Goal: Task Accomplishment & Management: Manage account settings

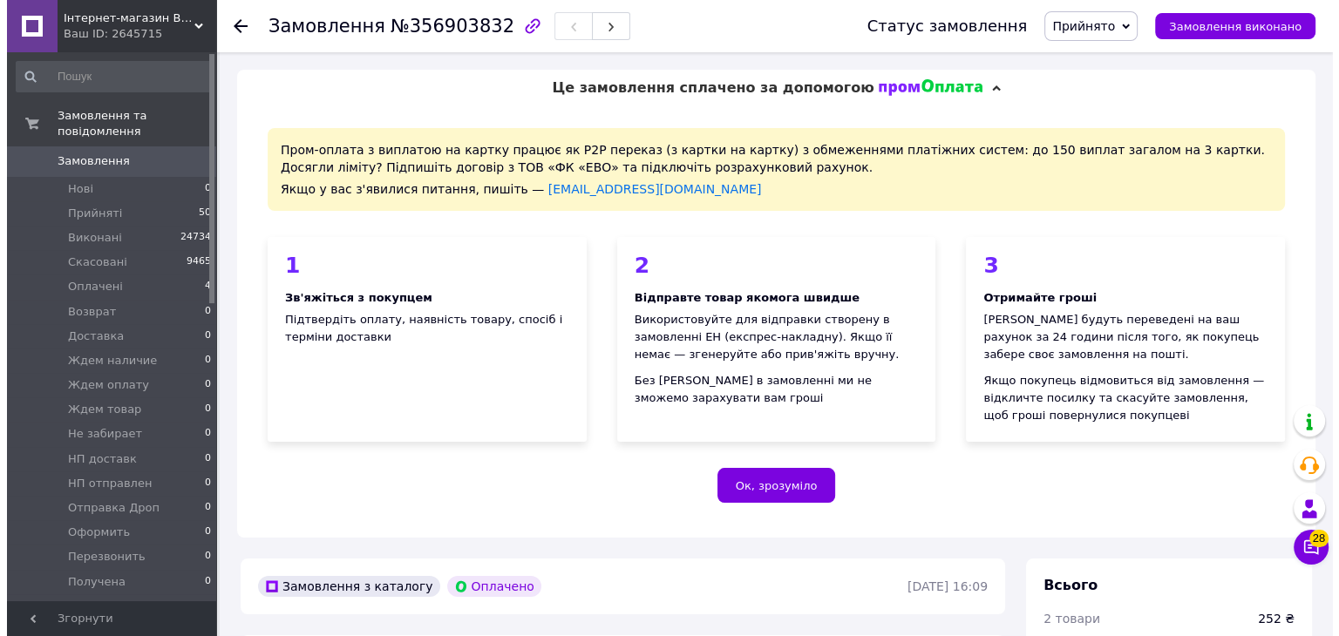
scroll to position [610, 0]
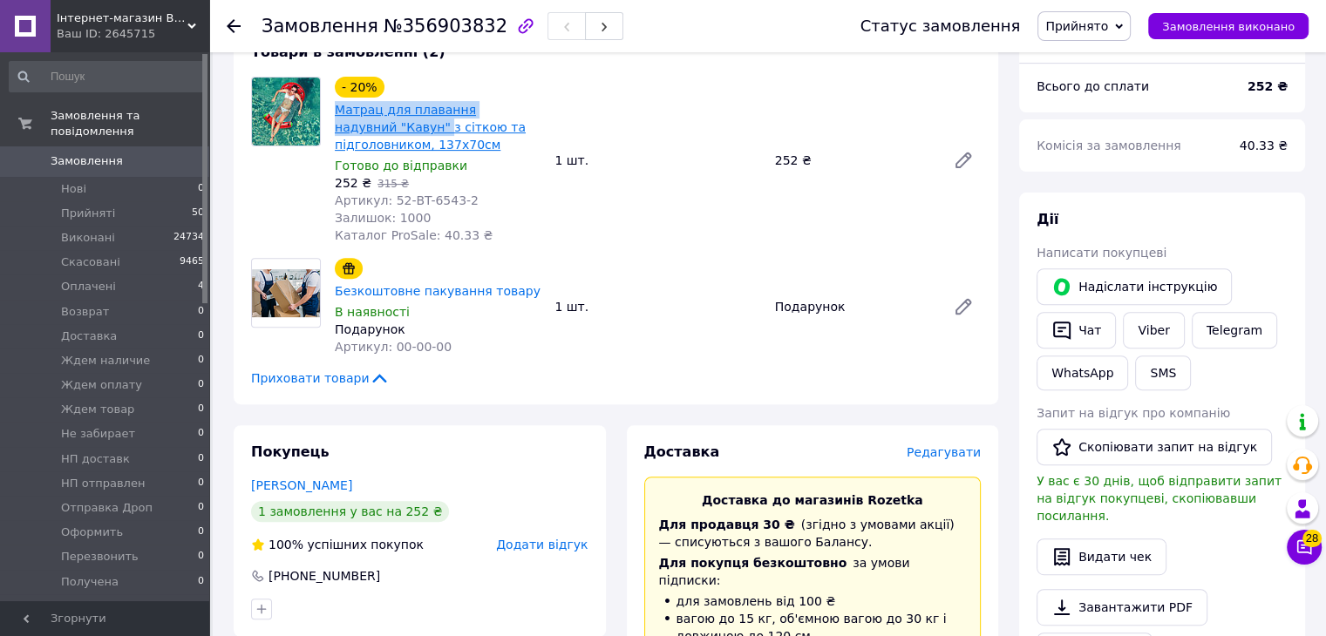
drag, startPoint x: 331, startPoint y: 110, endPoint x: 380, endPoint y: 131, distance: 53.1
click at [380, 131] on div "- 20% Матрац для плавання надувний "Кавун" з сіткою та підголовником, 137x70см …" at bounding box center [438, 160] width 220 height 174
copy link "Матрац для плавання надувний "Кавун""
click at [939, 452] on span "Редагувати" at bounding box center [944, 452] width 74 height 14
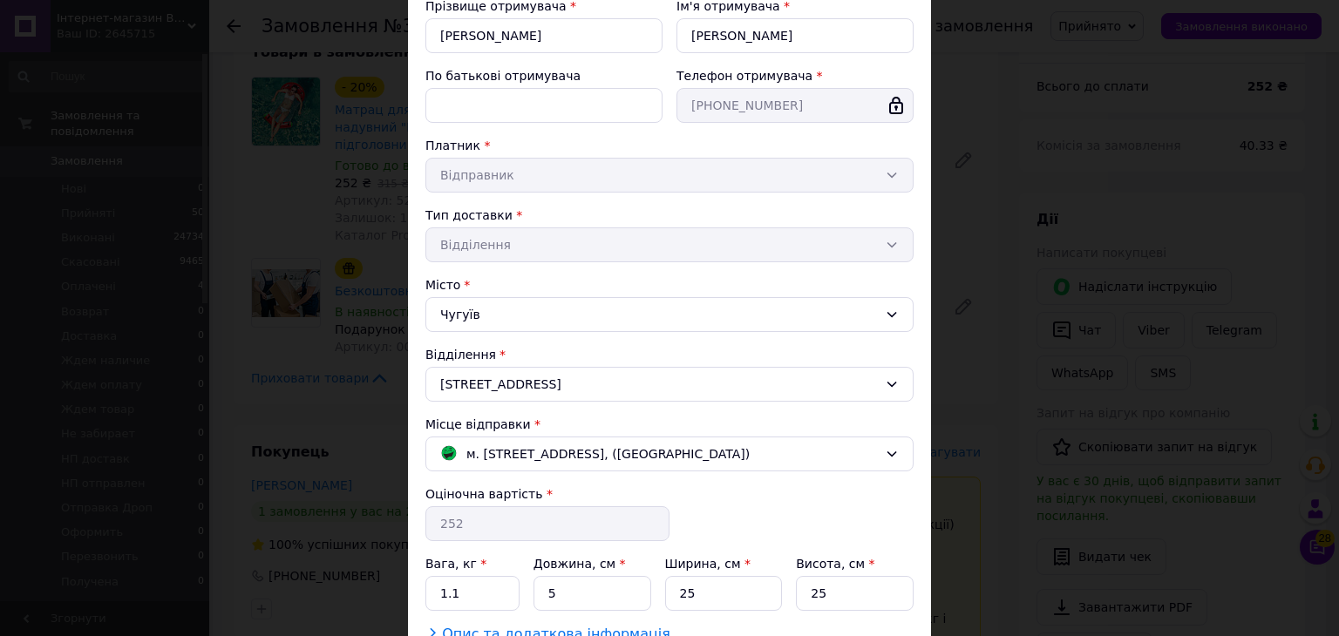
scroll to position [339, 0]
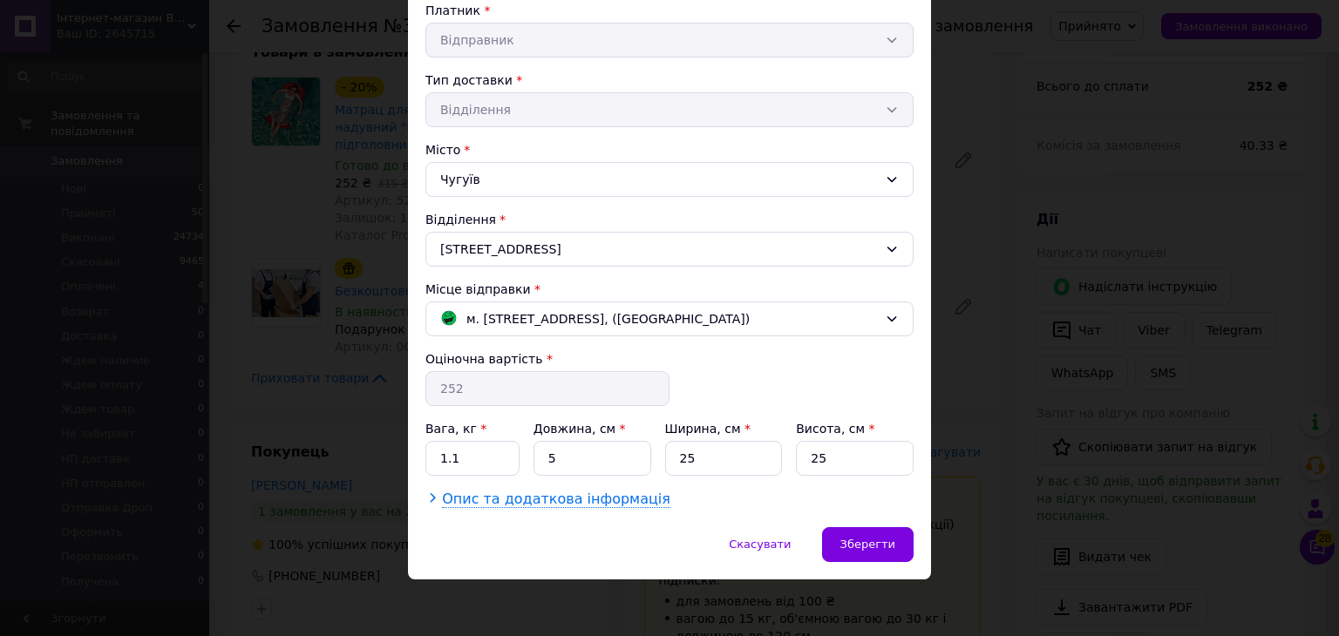
click at [600, 498] on span "Опис та додаткова інформація" at bounding box center [556, 499] width 228 height 17
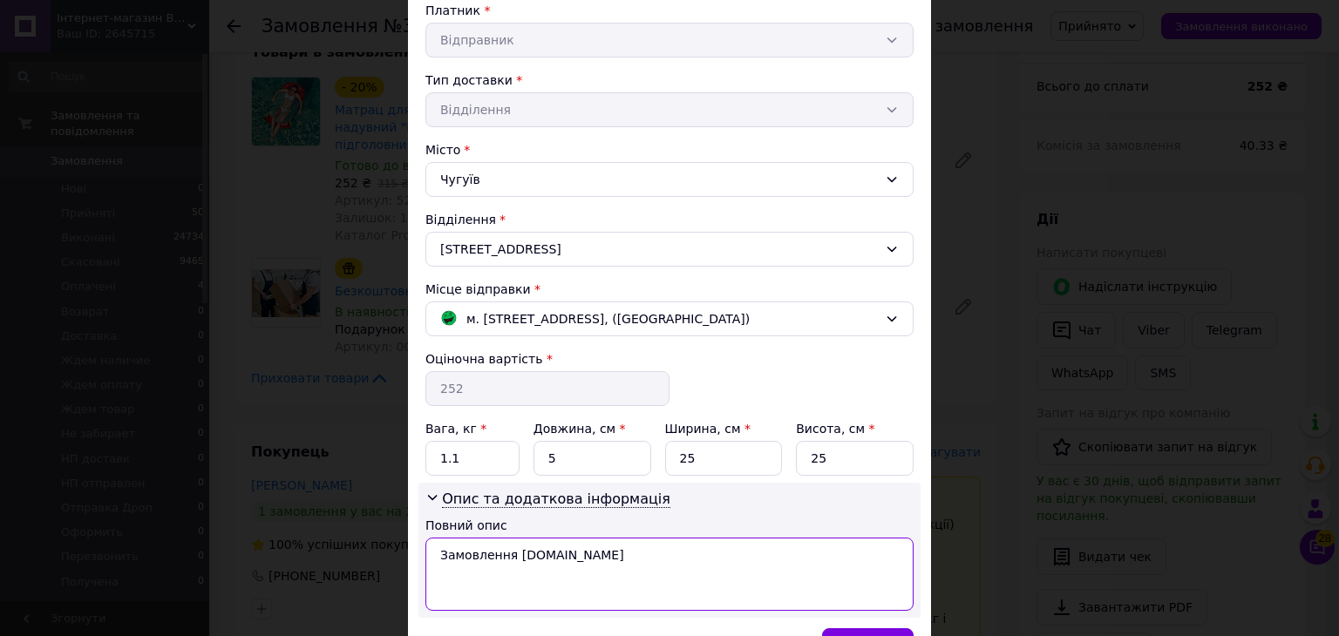
click at [653, 566] on textarea "Замовлення Prom.ua" at bounding box center [669, 574] width 488 height 73
click at [652, 566] on textarea "Замовлення Prom.ua" at bounding box center [669, 574] width 488 height 73
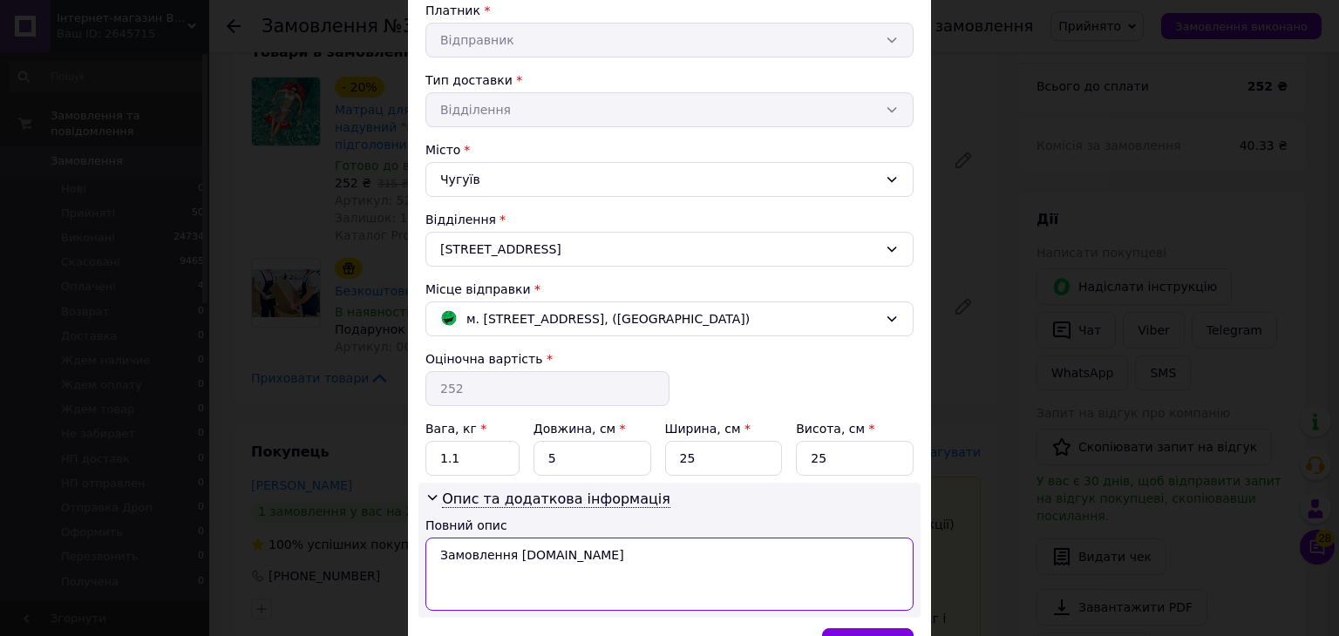
click at [652, 566] on textarea "Замовлення Prom.ua" at bounding box center [669, 574] width 488 height 73
paste textarea "атрац для плавання надувний "Кавун""
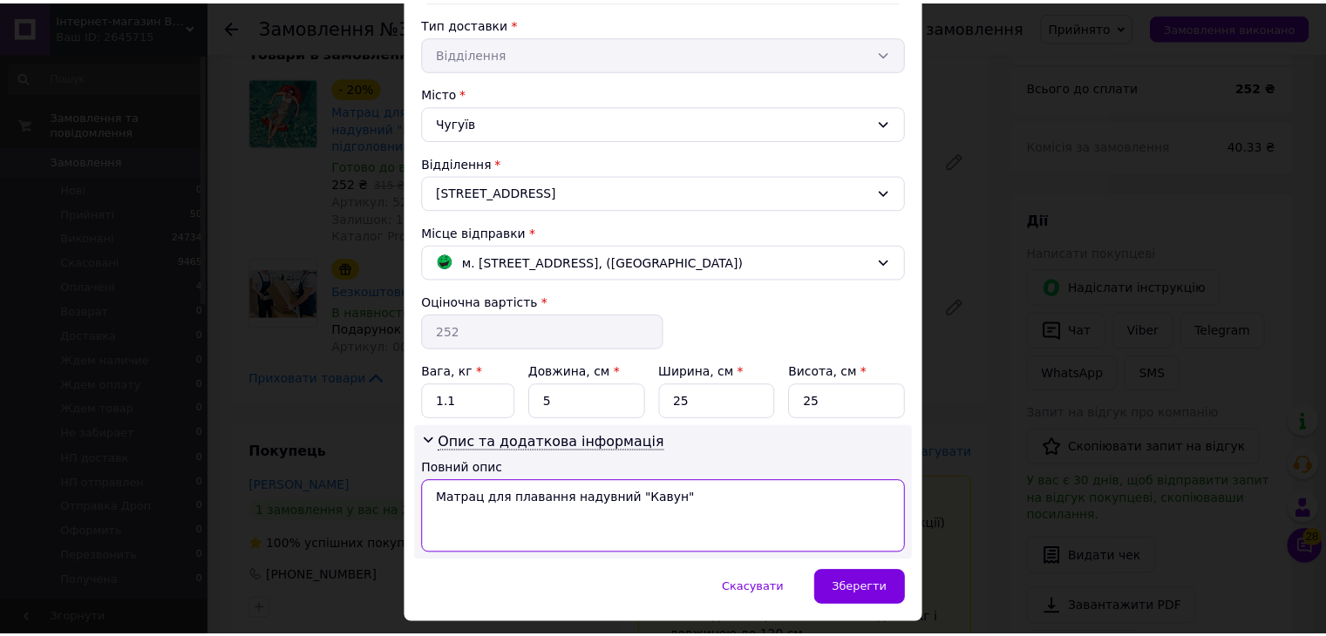
scroll to position [426, 0]
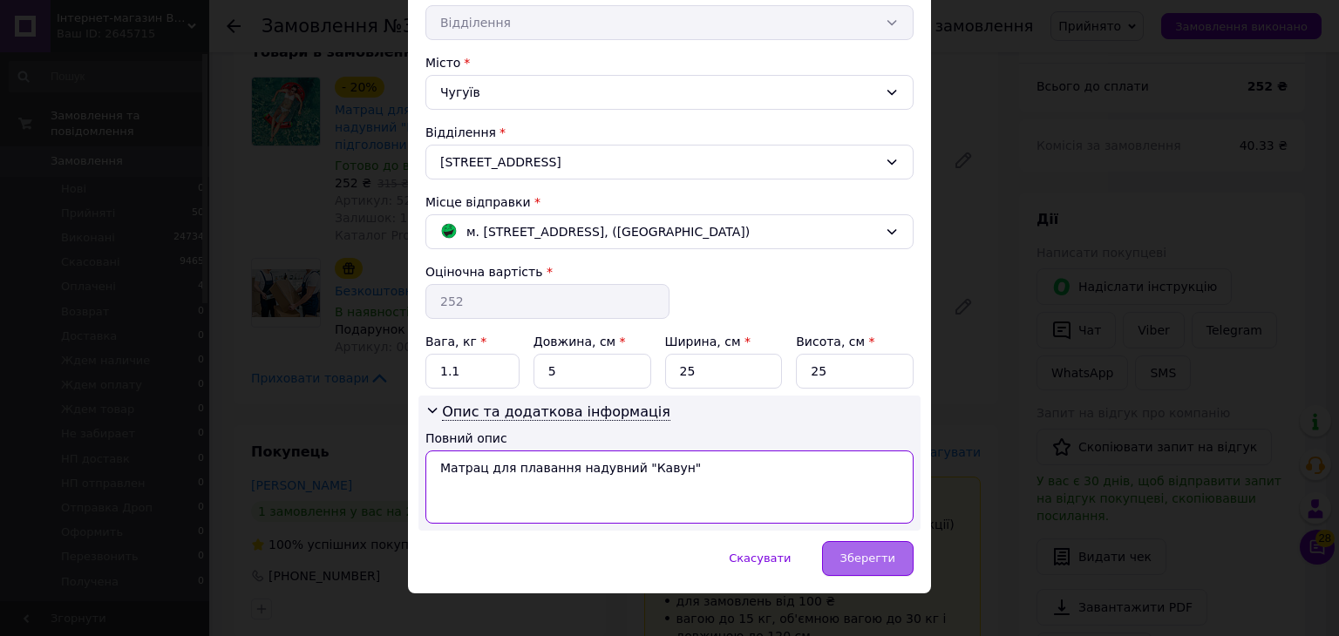
type textarea "Матрац для плавання надувний "Кавун""
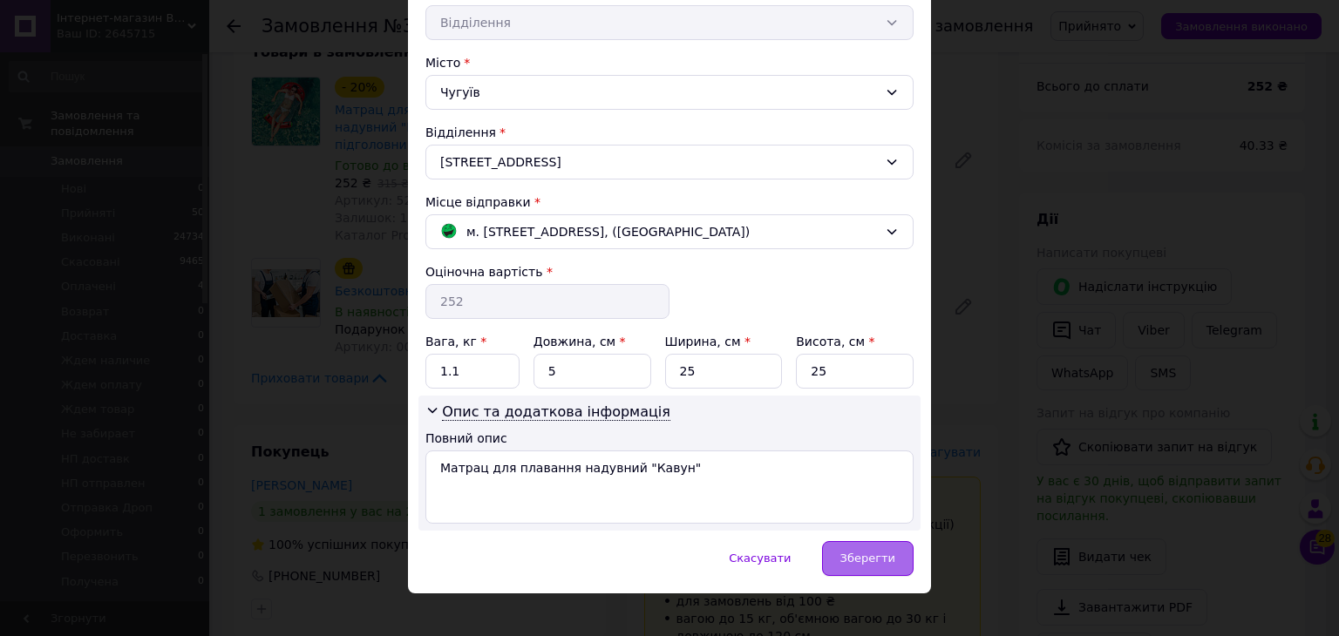
click at [874, 543] on div "Зберегти" at bounding box center [868, 558] width 92 height 35
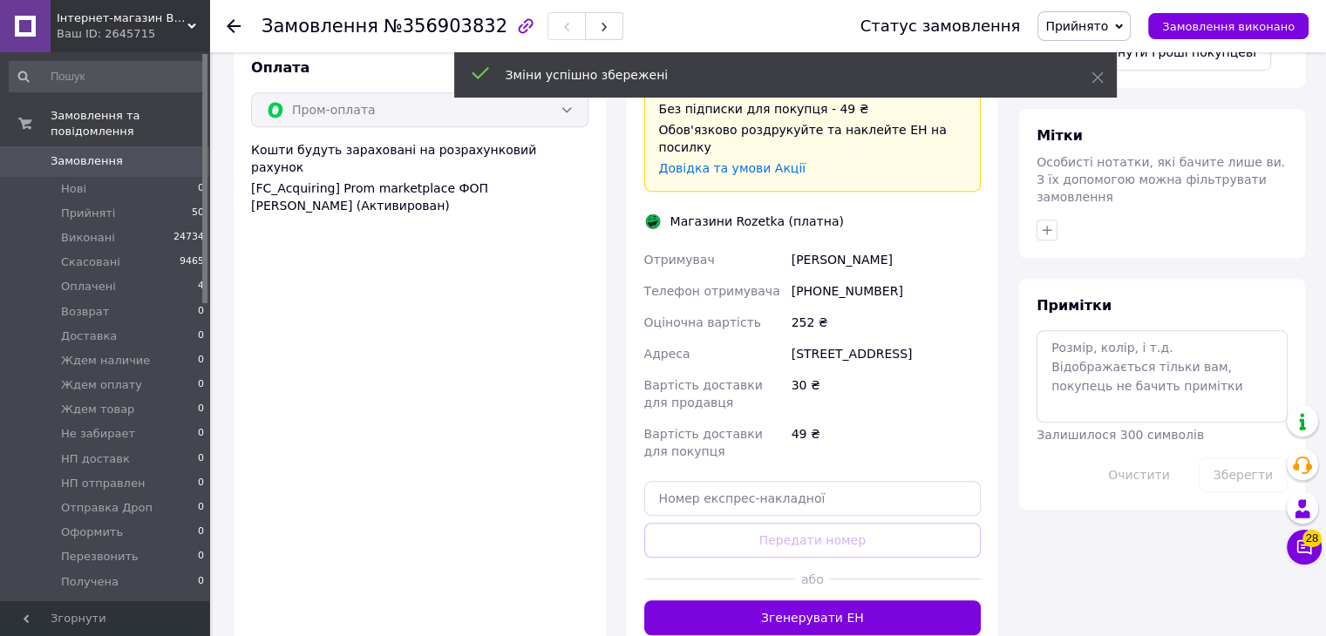
scroll to position [1560, 0]
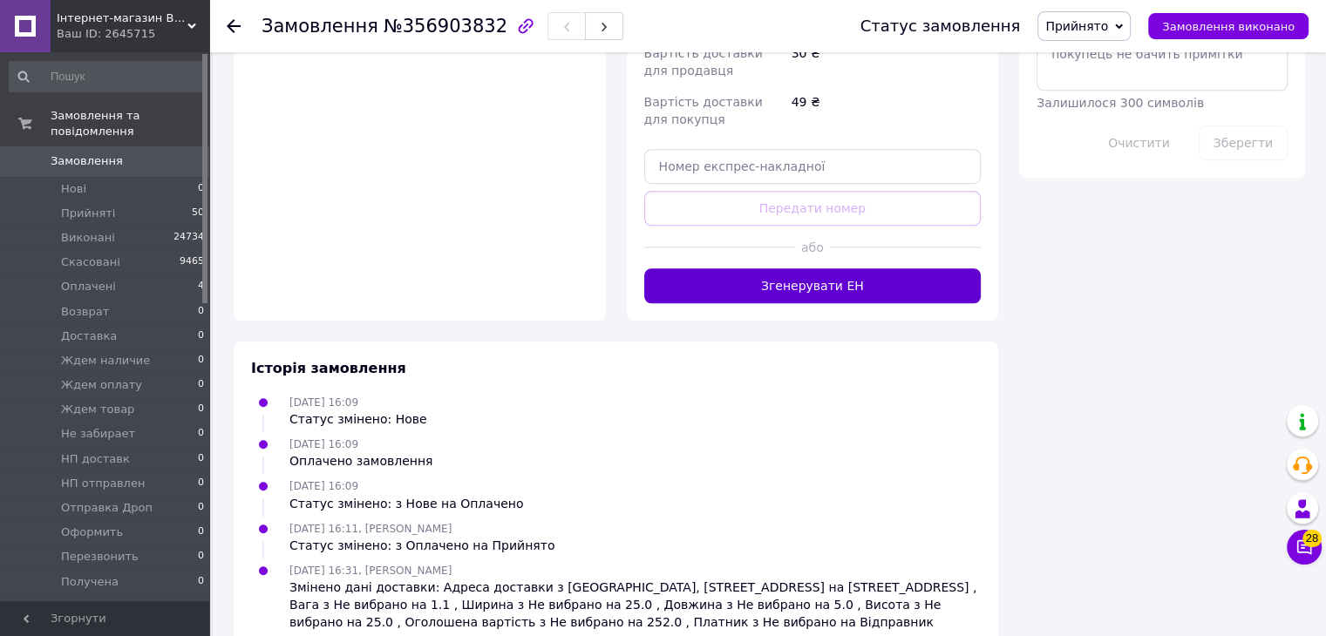
click at [750, 269] on button "Згенерувати ЕН" at bounding box center [812, 286] width 337 height 35
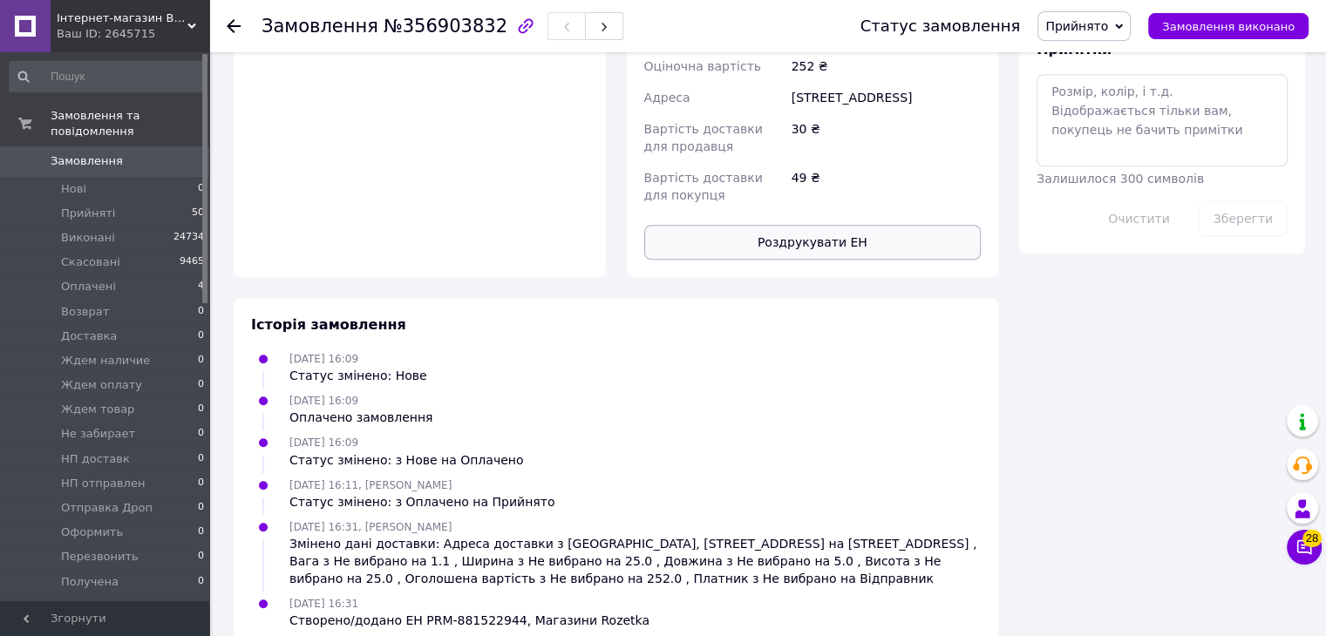
scroll to position [1551, 0]
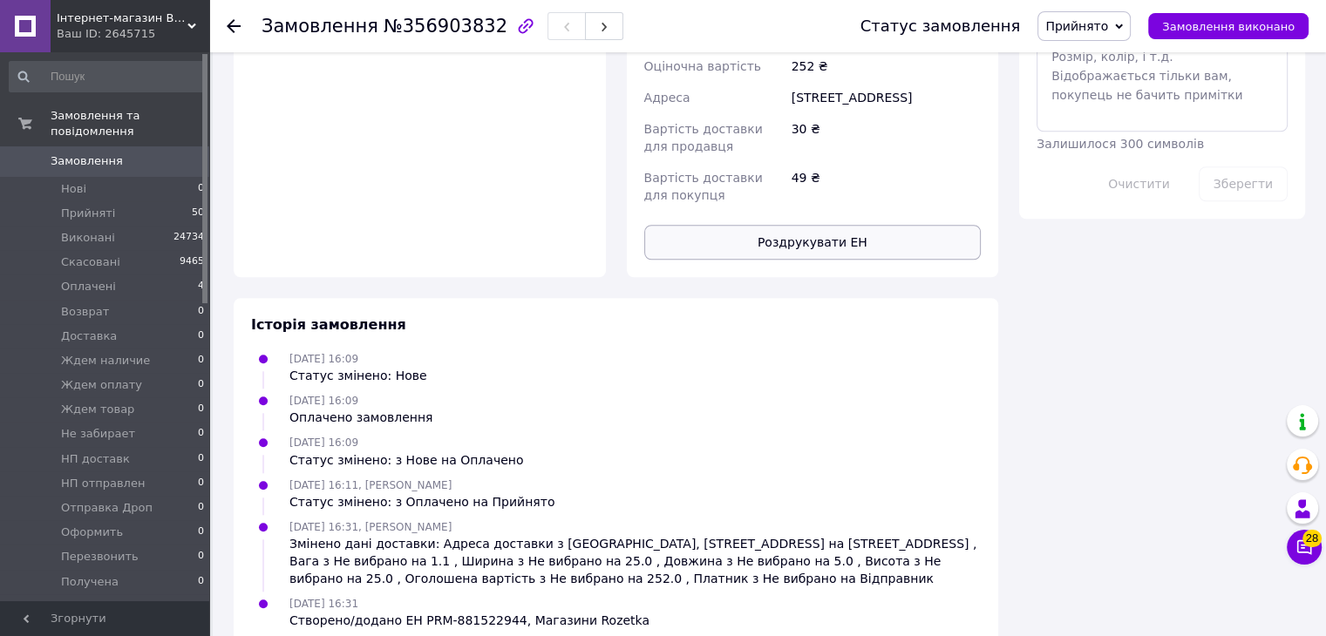
click at [757, 225] on button "Роздрукувати ЕН" at bounding box center [812, 242] width 337 height 35
